Goal: Task Accomplishment & Management: Complete application form

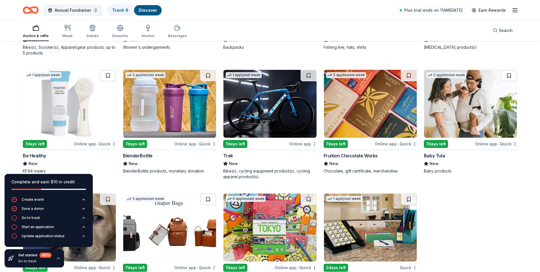
scroll to position [1179, 0]
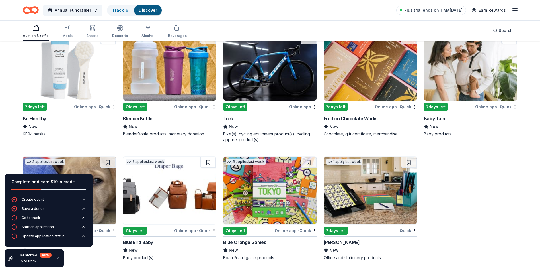
click at [154, 199] on img at bounding box center [169, 190] width 93 height 68
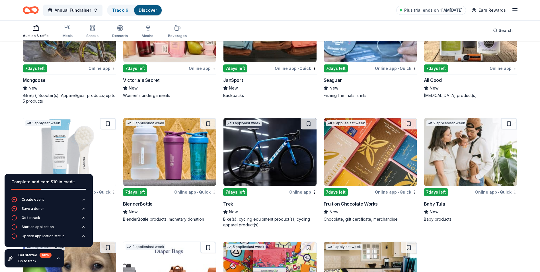
scroll to position [1093, 0]
click at [385, 165] on img at bounding box center [370, 152] width 93 height 68
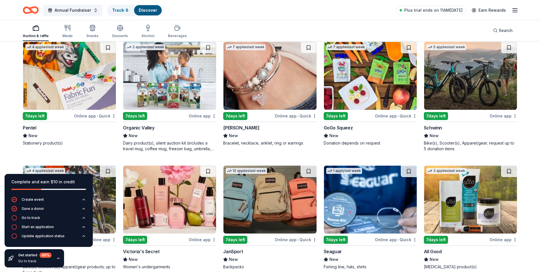
scroll to position [894, 0]
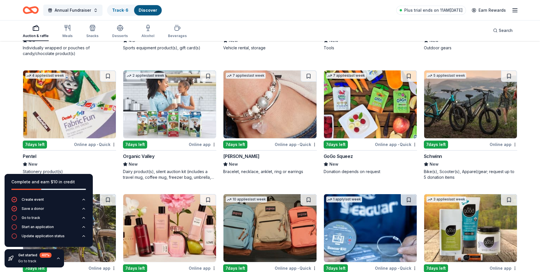
click at [266, 109] on img at bounding box center [269, 104] width 93 height 68
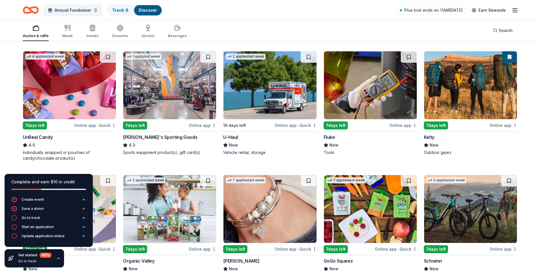
scroll to position [780, 0]
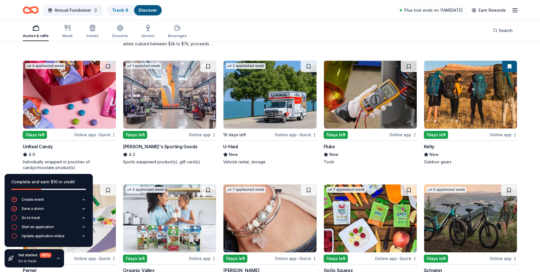
click at [179, 108] on img at bounding box center [169, 95] width 93 height 68
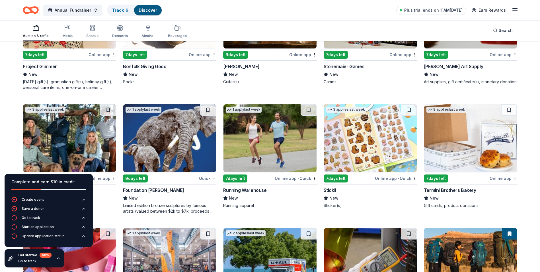
scroll to position [619, 0]
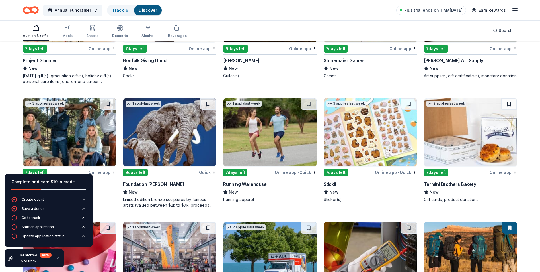
click at [91, 132] on img at bounding box center [69, 132] width 93 height 68
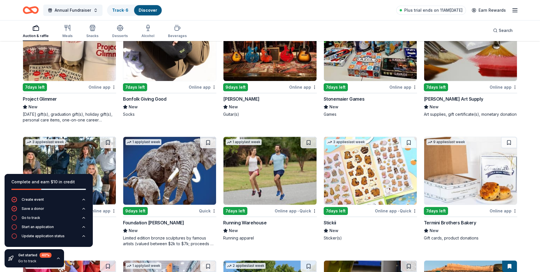
scroll to position [590, 0]
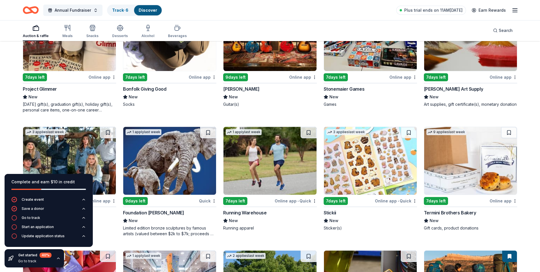
click at [153, 157] on img at bounding box center [169, 161] width 93 height 68
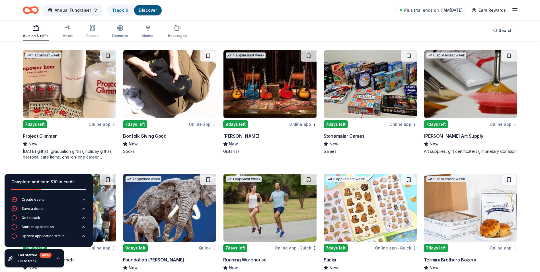
scroll to position [534, 0]
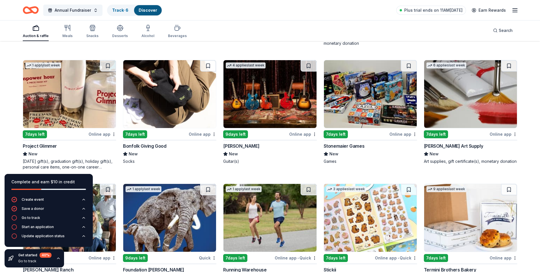
click at [177, 105] on img at bounding box center [169, 94] width 93 height 68
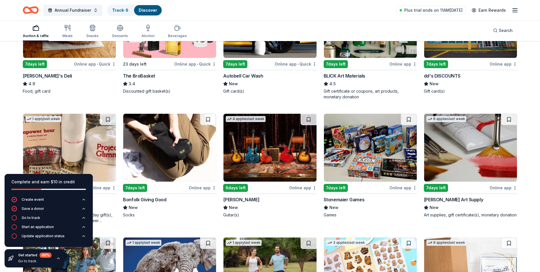
scroll to position [477, 0]
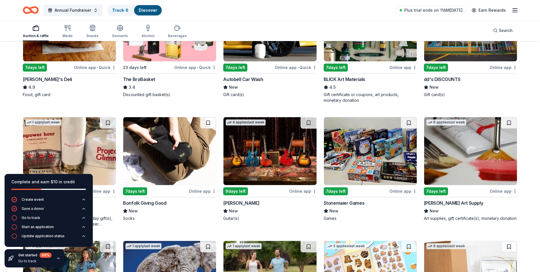
click at [361, 167] on img at bounding box center [370, 151] width 93 height 68
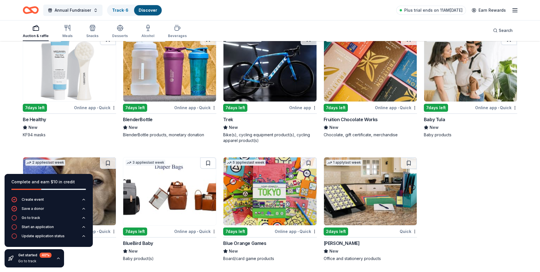
scroll to position [1179, 0]
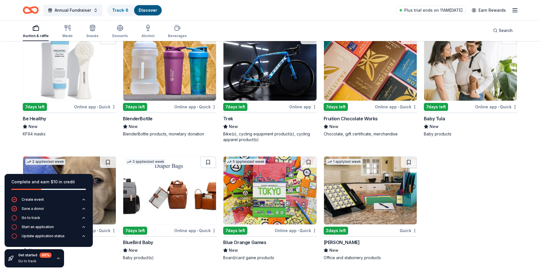
click at [252, 187] on img at bounding box center [269, 190] width 93 height 68
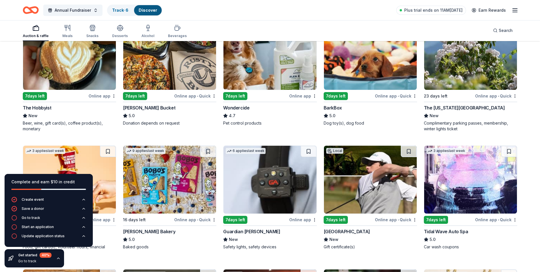
scroll to position [97, 0]
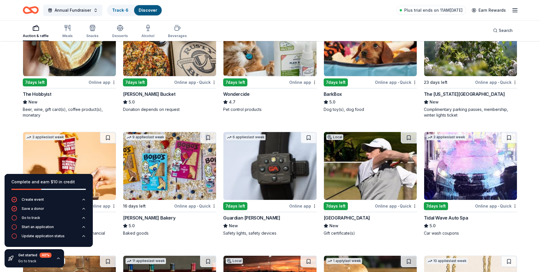
click at [360, 162] on img at bounding box center [370, 166] width 93 height 68
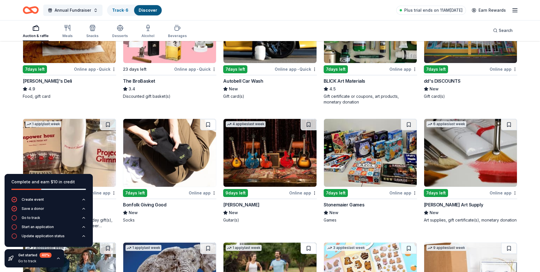
scroll to position [484, 0]
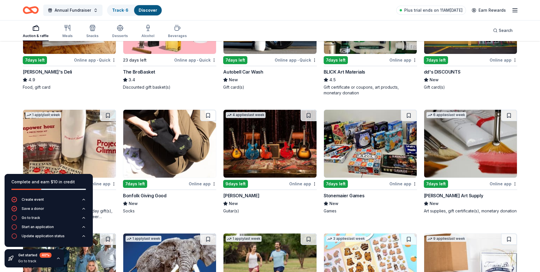
click at [265, 138] on img at bounding box center [269, 144] width 93 height 68
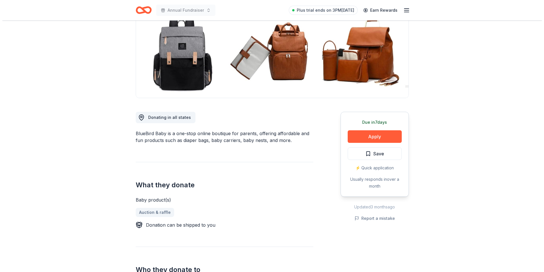
scroll to position [85, 0]
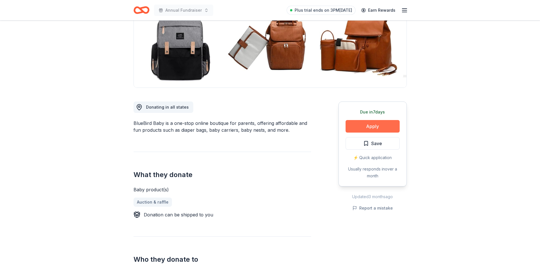
click at [375, 126] on button "Apply" at bounding box center [373, 126] width 54 height 13
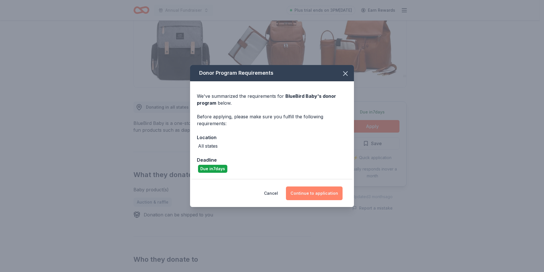
click at [322, 196] on button "Continue to application" at bounding box center [314, 193] width 57 height 14
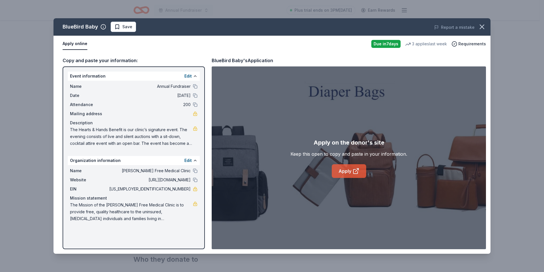
click at [354, 169] on icon at bounding box center [356, 171] width 4 height 4
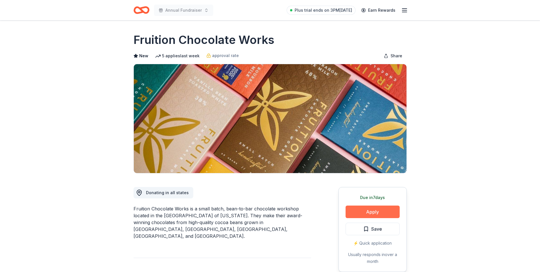
click at [373, 208] on button "Apply" at bounding box center [373, 211] width 54 height 13
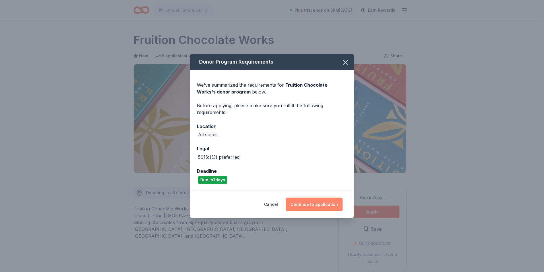
click at [310, 204] on button "Continue to application" at bounding box center [314, 204] width 57 height 14
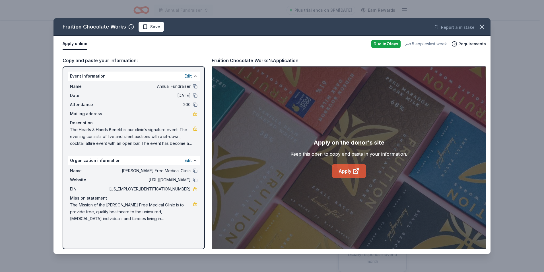
click at [358, 171] on icon at bounding box center [356, 170] width 7 height 7
click at [480, 25] on icon "button" at bounding box center [482, 27] width 4 height 4
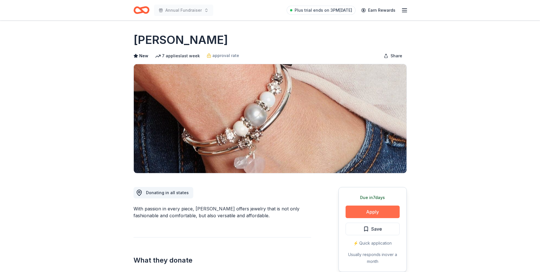
click at [376, 211] on button "Apply" at bounding box center [373, 211] width 54 height 13
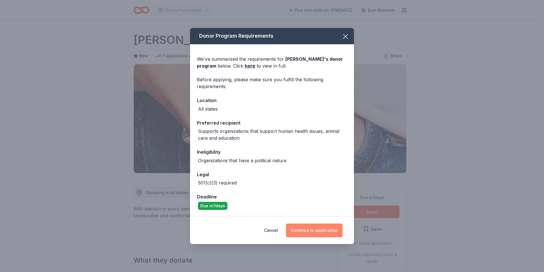
click at [328, 229] on button "Continue to application" at bounding box center [314, 230] width 57 height 14
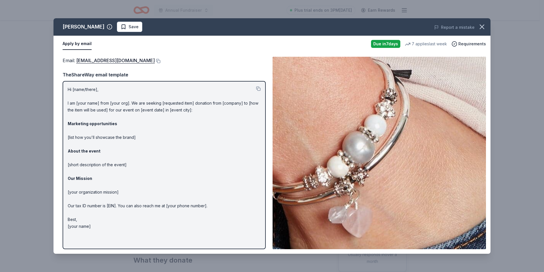
click at [75, 47] on button "Apply by email" at bounding box center [77, 44] width 29 height 12
click at [113, 59] on link "donations@lizzyjames.com" at bounding box center [115, 60] width 79 height 7
click at [482, 25] on icon "button" at bounding box center [482, 27] width 8 height 8
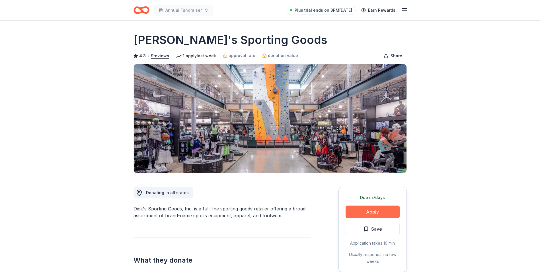
click at [351, 212] on button "Apply" at bounding box center [373, 211] width 54 height 13
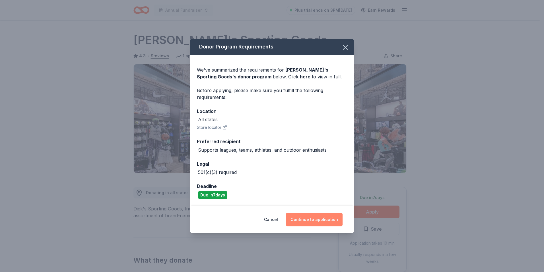
click at [329, 221] on button "Continue to application" at bounding box center [314, 219] width 57 height 14
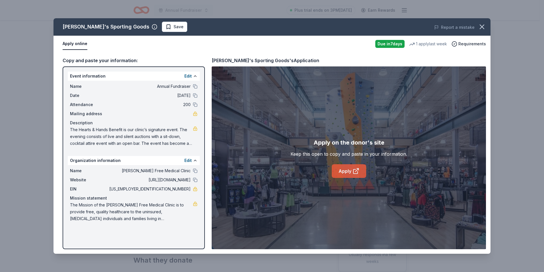
click at [341, 173] on link "Apply" at bounding box center [349, 171] width 34 height 14
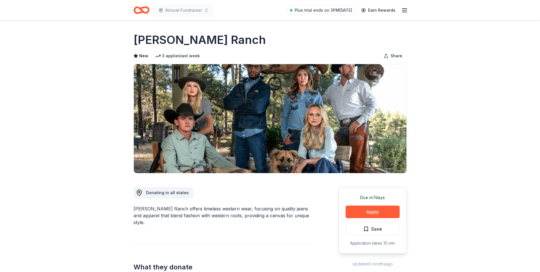
click at [370, 205] on div "Due [DATE] Apply Save Application takes 10 min" at bounding box center [373, 220] width 68 height 67
click at [370, 207] on button "Apply" at bounding box center [373, 211] width 54 height 13
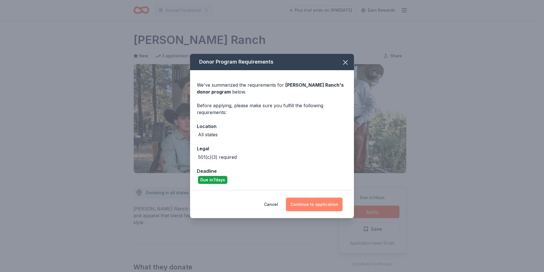
click at [328, 200] on button "Continue to application" at bounding box center [314, 204] width 57 height 14
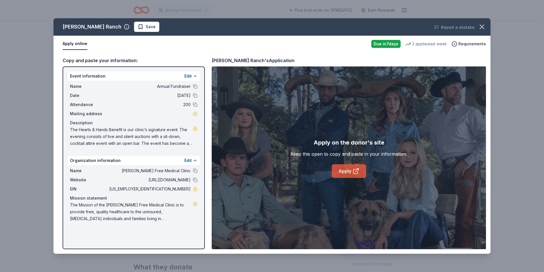
click at [348, 173] on link "Apply" at bounding box center [349, 171] width 34 height 14
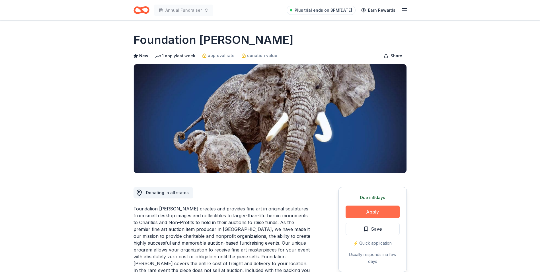
click at [371, 207] on button "Apply" at bounding box center [373, 211] width 54 height 13
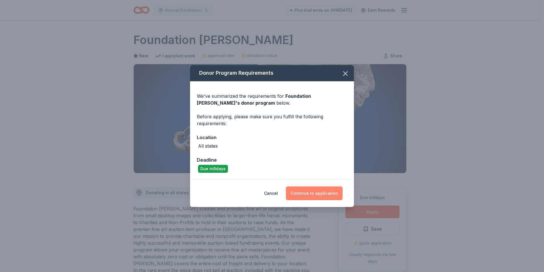
click at [325, 193] on button "Continue to application" at bounding box center [314, 193] width 57 height 14
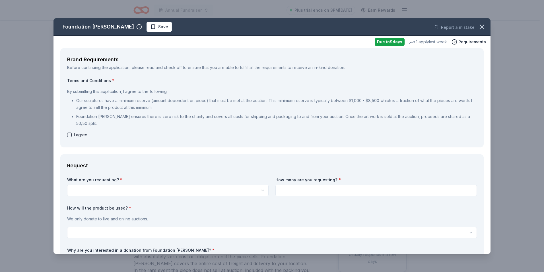
drag, startPoint x: 475, startPoint y: 24, endPoint x: 297, endPoint y: 29, distance: 177.7
click at [478, 25] on icon "button" at bounding box center [482, 27] width 8 height 8
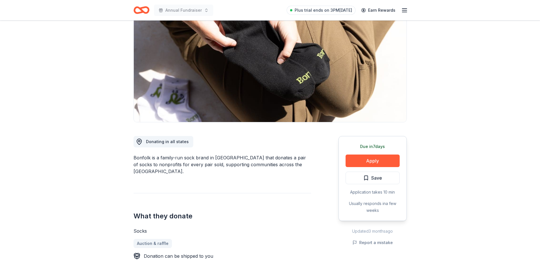
scroll to position [57, 0]
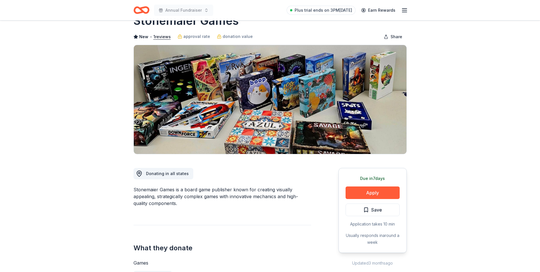
scroll to position [28, 0]
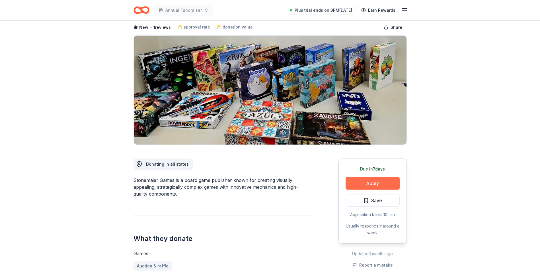
click at [378, 180] on button "Apply" at bounding box center [373, 183] width 54 height 13
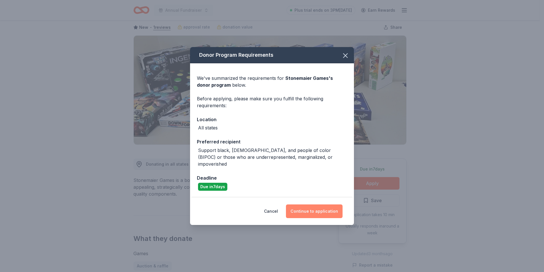
click at [321, 206] on button "Continue to application" at bounding box center [314, 211] width 57 height 14
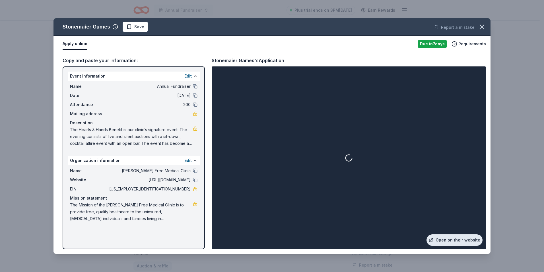
click at [459, 241] on link "Open on their website" at bounding box center [455, 239] width 56 height 11
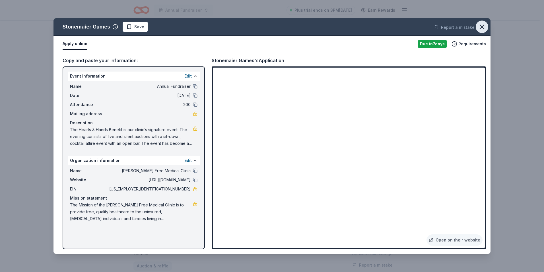
click at [482, 28] on icon "button" at bounding box center [482, 27] width 8 height 8
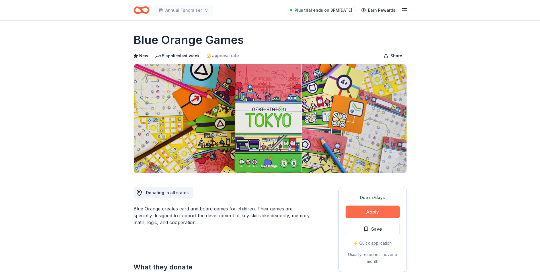
click at [393, 215] on button "Apply" at bounding box center [373, 211] width 54 height 13
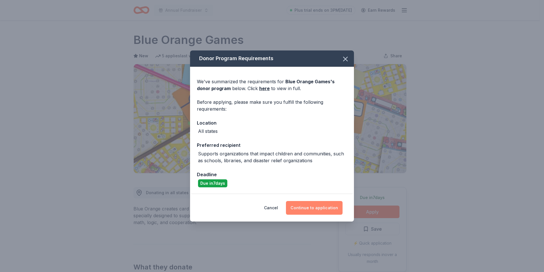
click at [325, 205] on button "Continue to application" at bounding box center [314, 208] width 57 height 14
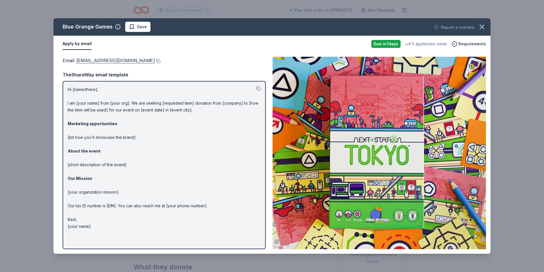
click at [116, 63] on link "pr@blueorangegames.com" at bounding box center [115, 60] width 79 height 7
click at [485, 26] on icon "button" at bounding box center [482, 27] width 8 height 8
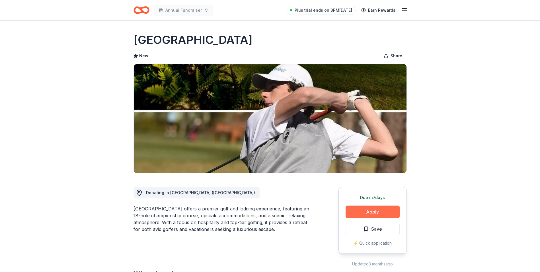
click at [371, 212] on button "Apply" at bounding box center [373, 211] width 54 height 13
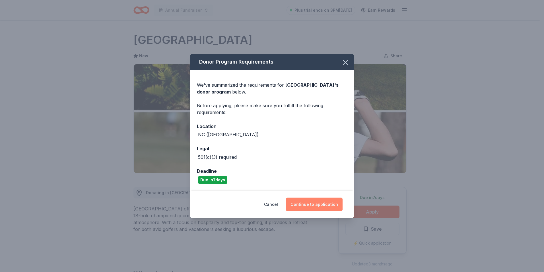
click at [319, 206] on button "Continue to application" at bounding box center [314, 204] width 57 height 14
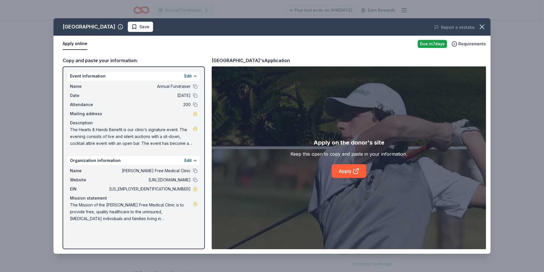
click at [351, 178] on div "Apply on the donor's site Keep this open to copy and paste in your information.…" at bounding box center [349, 157] width 274 height 182
drag, startPoint x: 331, startPoint y: 165, endPoint x: 336, endPoint y: 168, distance: 6.3
click at [332, 165] on div "Apply on the donor's site Keep this open to copy and paste in your information.…" at bounding box center [349, 158] width 117 height 40
click at [336, 168] on link "Apply" at bounding box center [349, 171] width 34 height 14
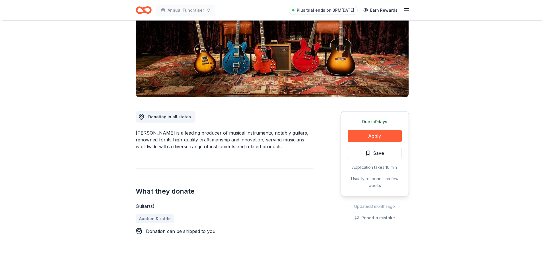
scroll to position [85, 0]
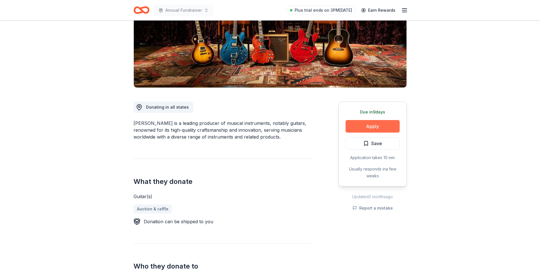
click at [372, 126] on button "Apply" at bounding box center [373, 126] width 54 height 13
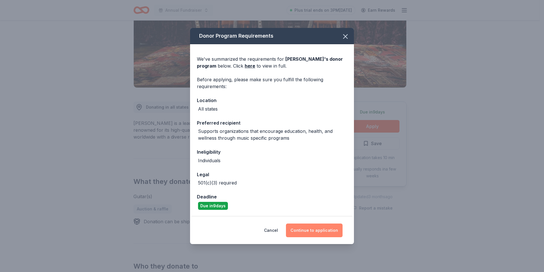
click at [321, 230] on button "Continue to application" at bounding box center [314, 230] width 57 height 14
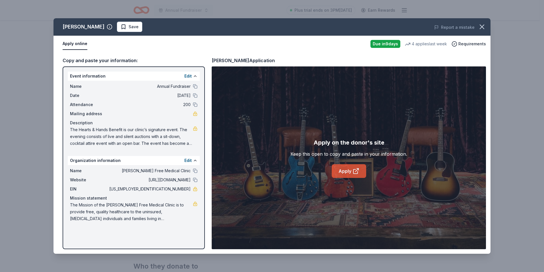
click at [356, 171] on icon at bounding box center [356, 170] width 7 height 7
